Goal: Transaction & Acquisition: Purchase product/service

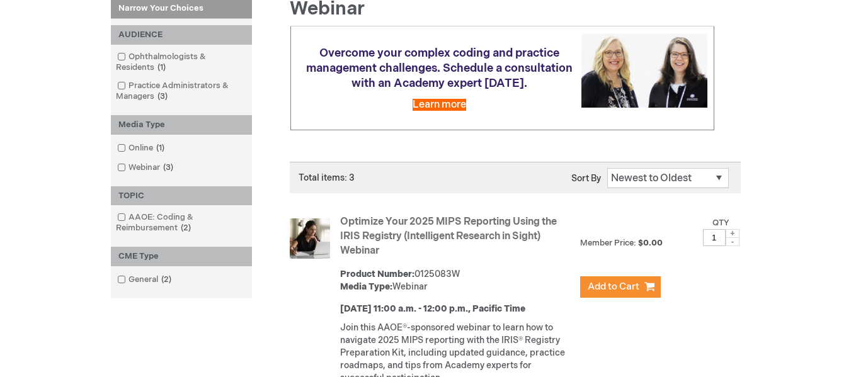
scroll to position [252, 0]
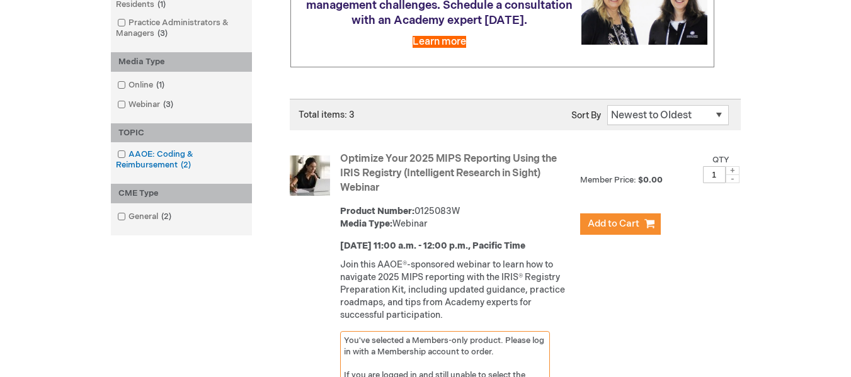
click at [129, 152] on span at bounding box center [129, 154] width 0 height 10
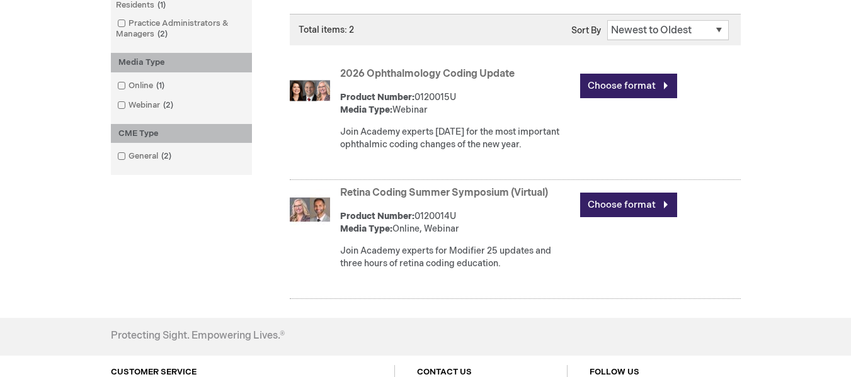
scroll to position [315, 0]
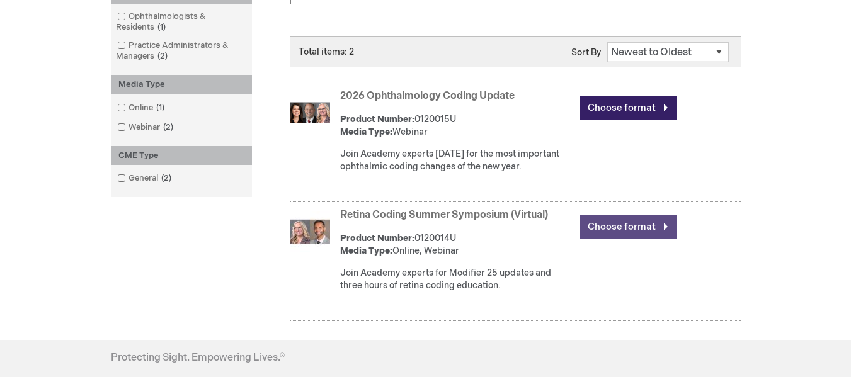
click at [621, 227] on link "Choose format" at bounding box center [628, 227] width 97 height 25
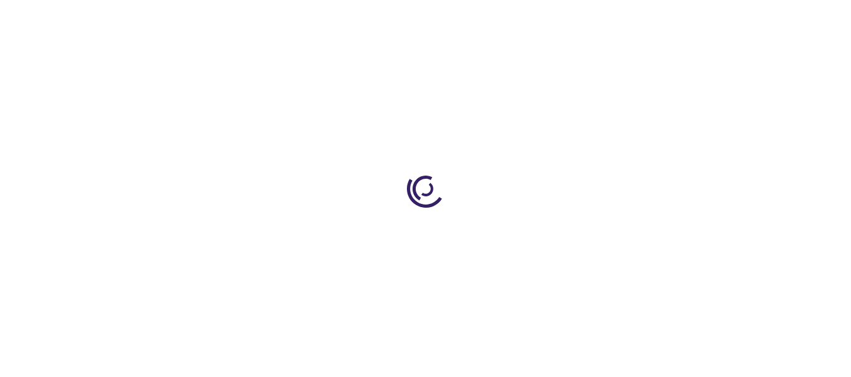
type input "0"
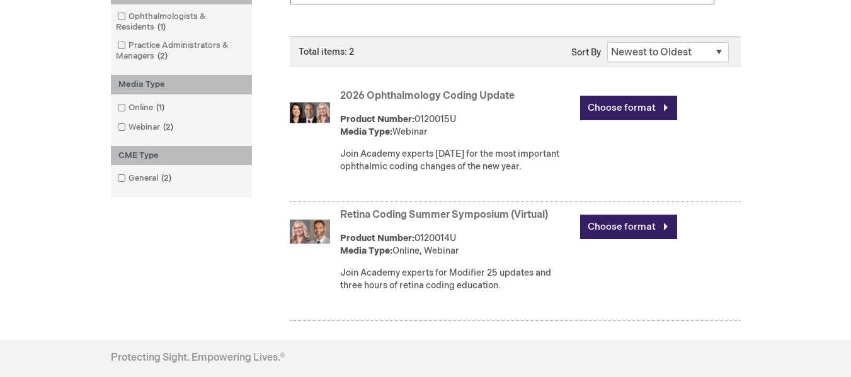
scroll to position [252, 0]
